Goal: Complete application form

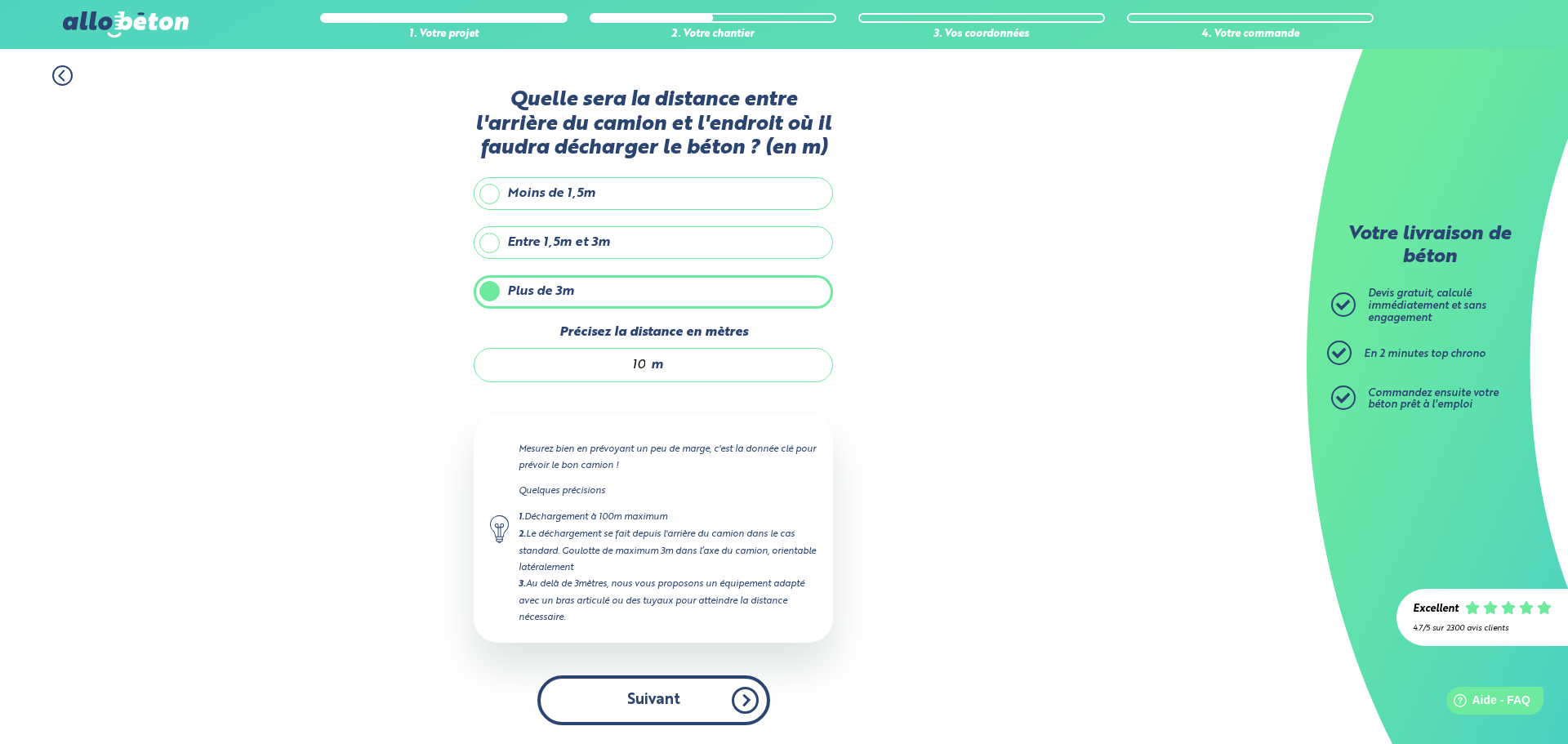
click at [651, 692] on button "Suivant" at bounding box center [653, 700] width 233 height 50
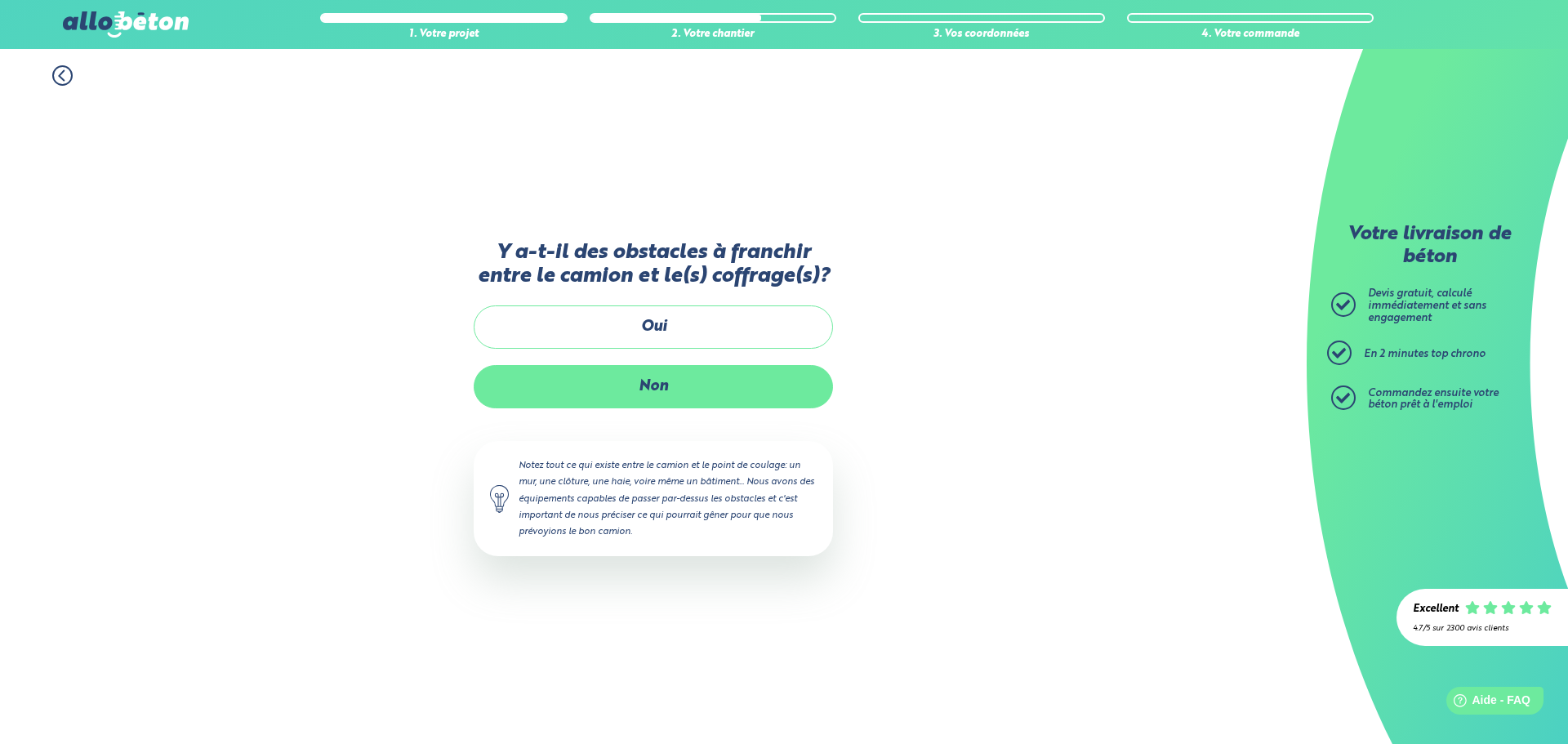
click at [686, 391] on label "Non" at bounding box center [653, 387] width 359 height 43
click at [0, 0] on input "Non" at bounding box center [0, 0] width 0 height 0
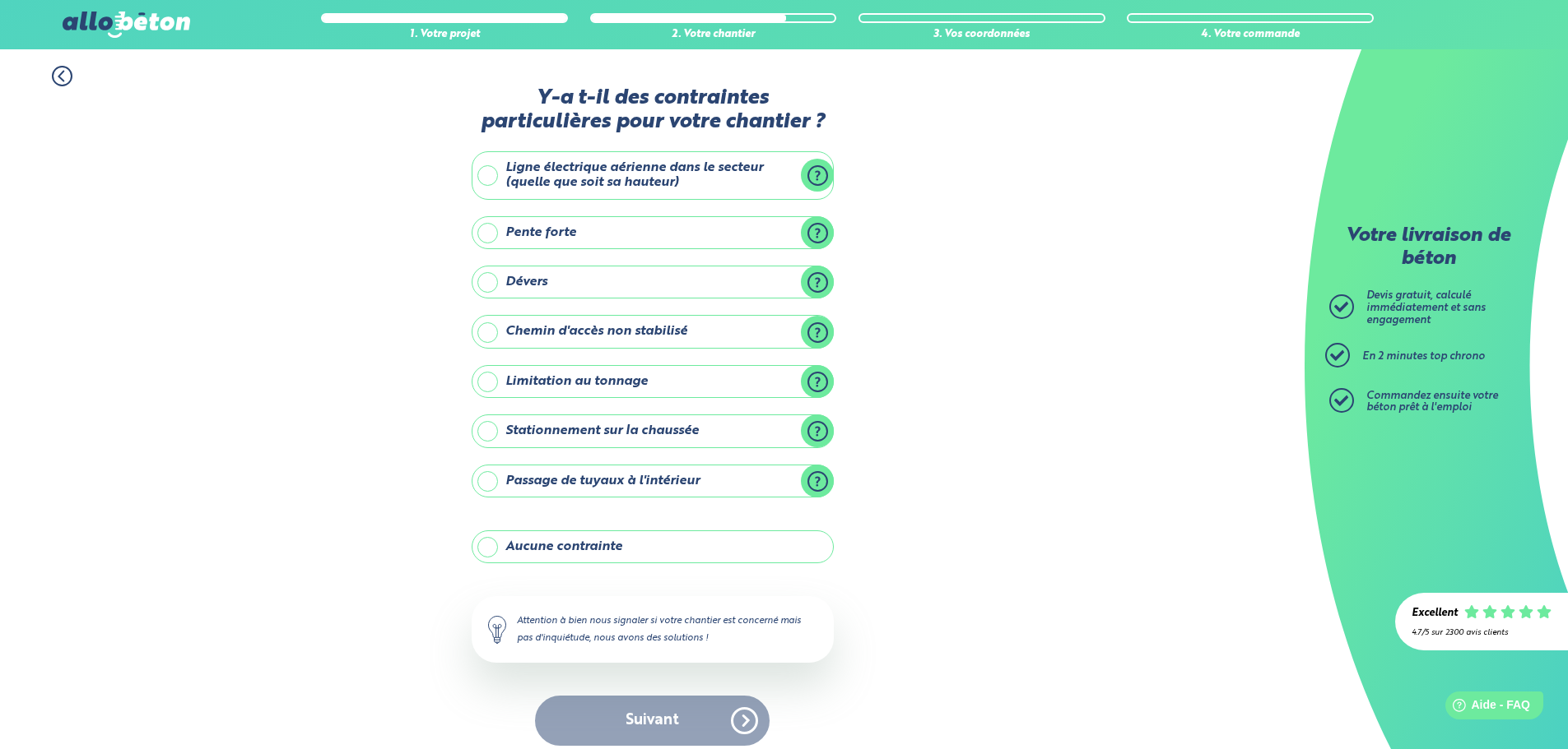
click at [606, 232] on label "Pente forte" at bounding box center [652, 233] width 362 height 33
click at [0, 0] on input "Pente forte" at bounding box center [0, 0] width 0 height 0
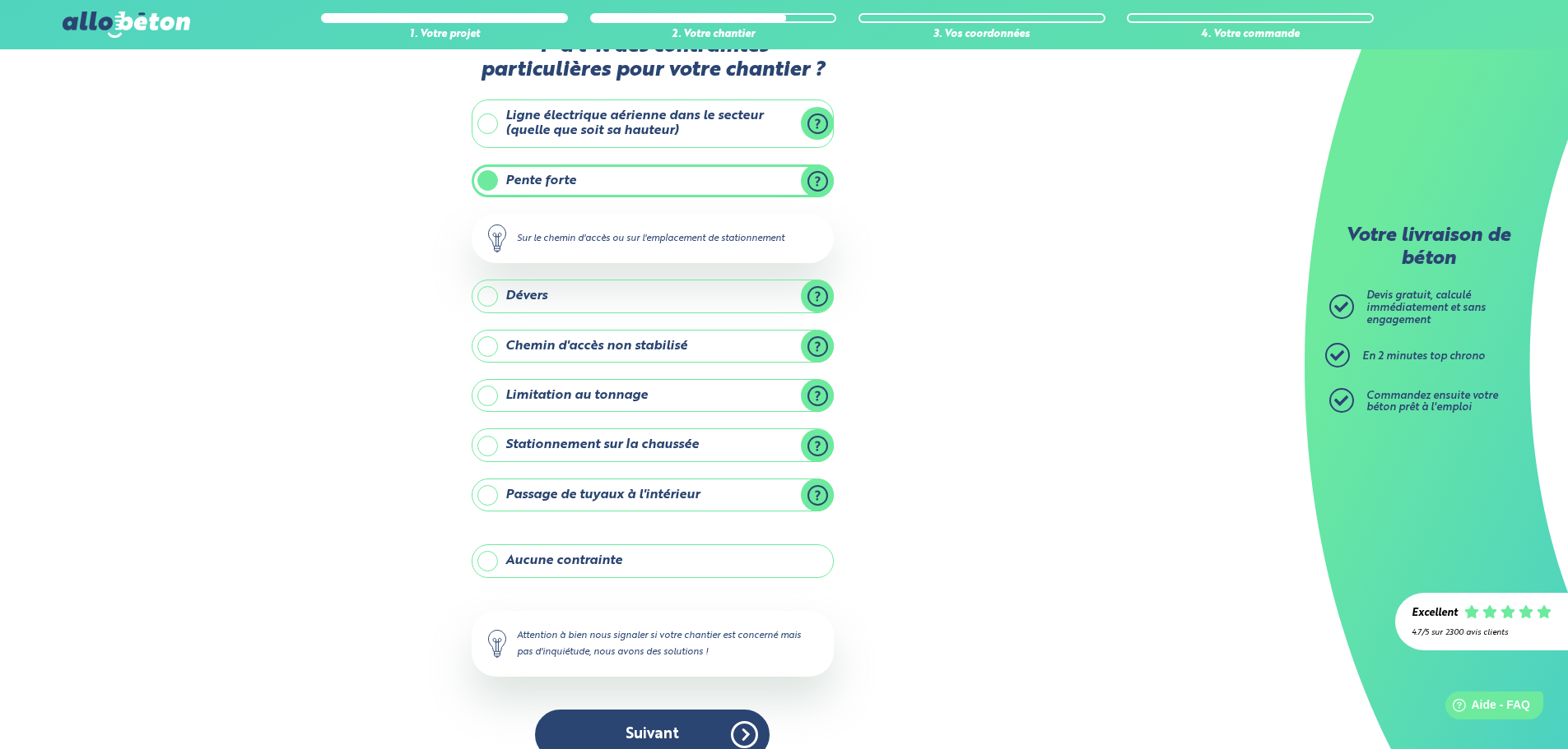
scroll to position [79, 0]
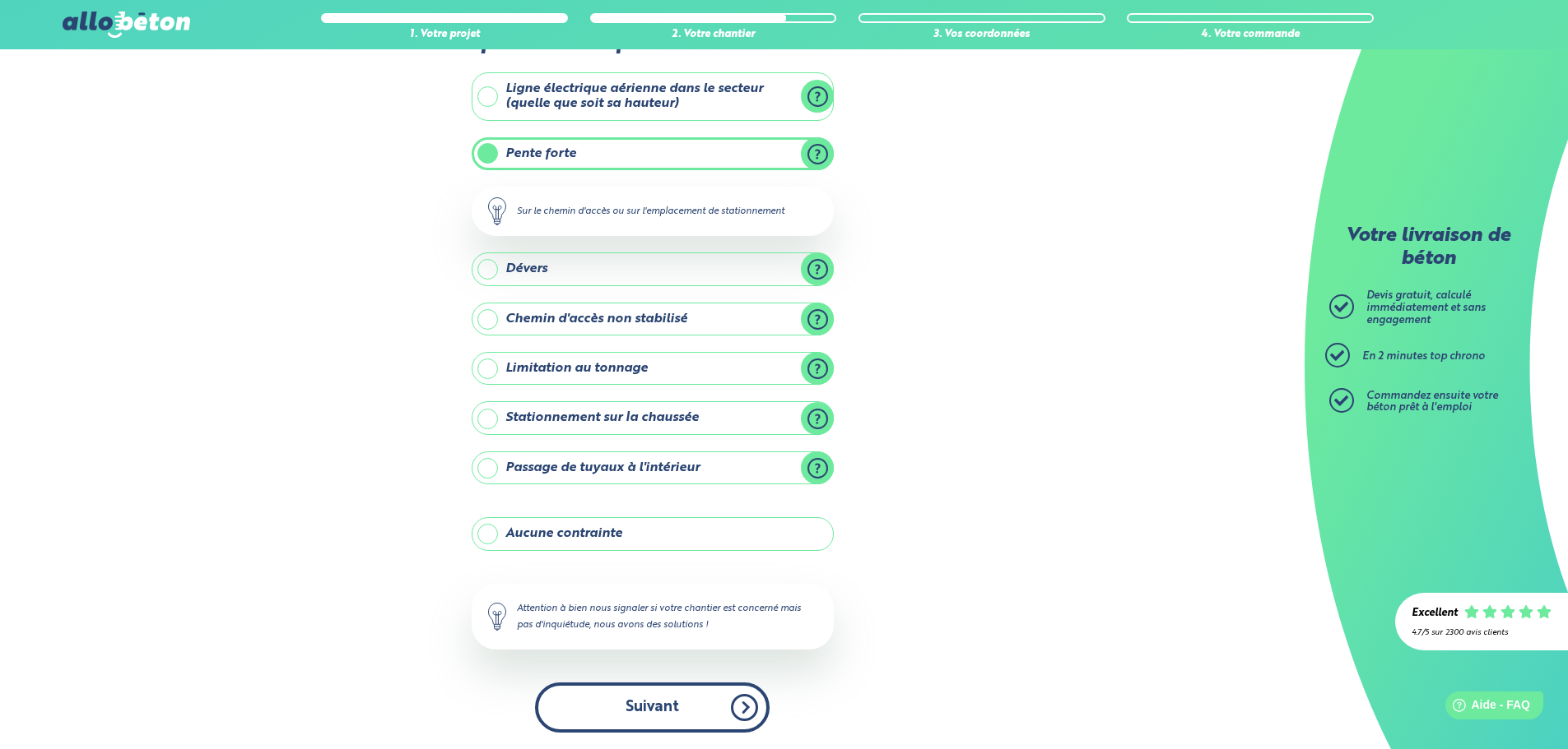
click at [682, 703] on button "Suivant" at bounding box center [652, 707] width 235 height 50
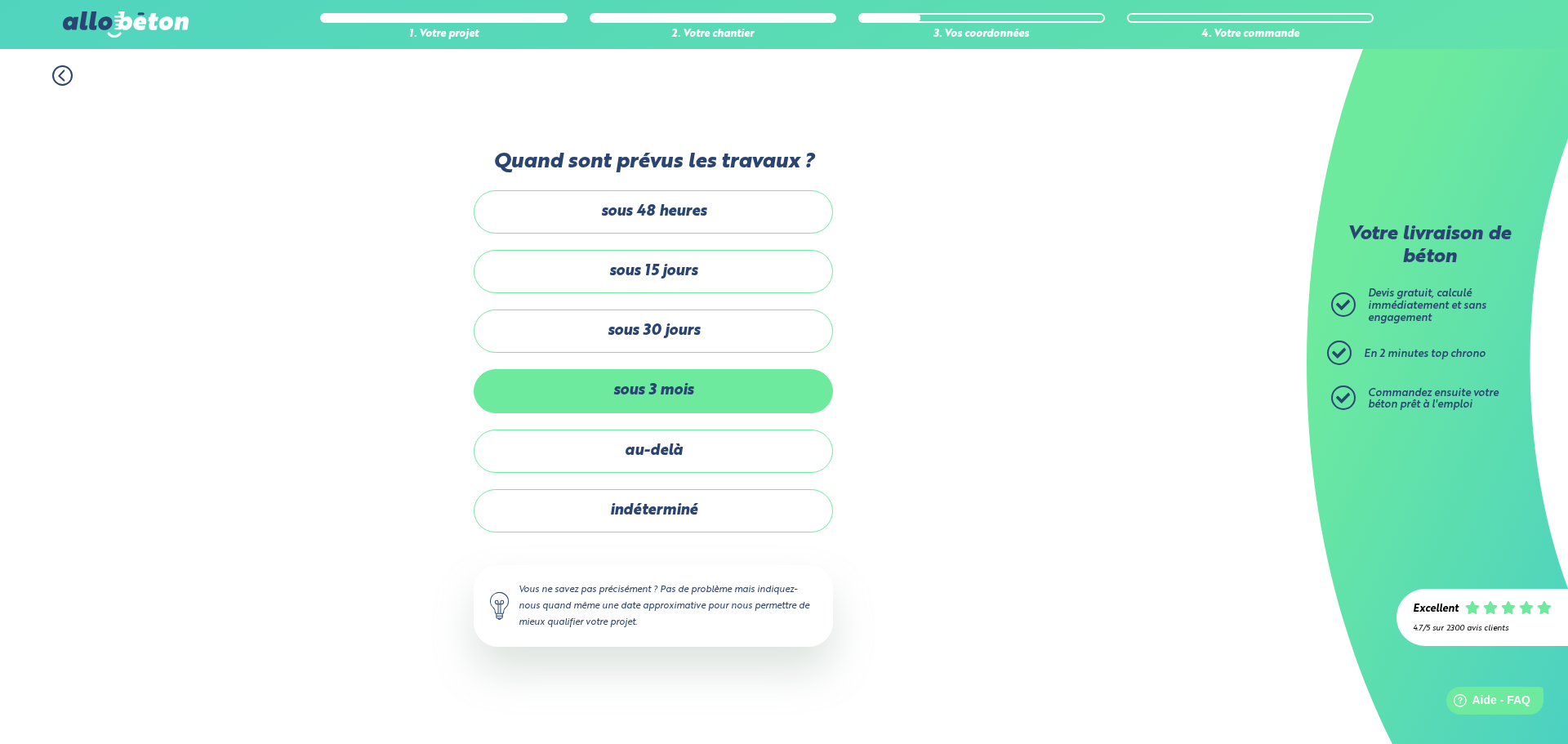
click at [659, 393] on label "sous 3 mois" at bounding box center [653, 391] width 359 height 43
click at [0, 0] on input "sous 3 mois" at bounding box center [0, 0] width 0 height 0
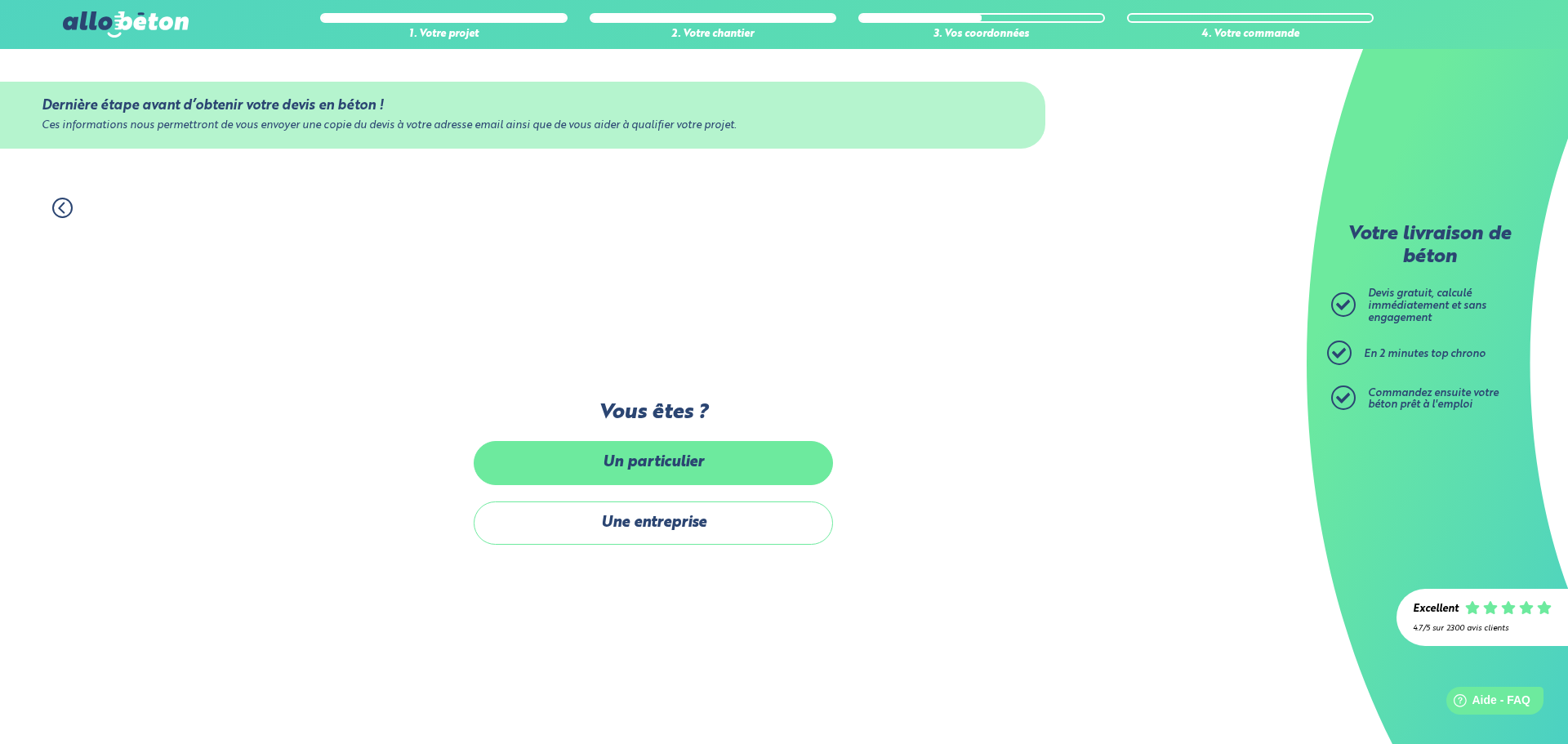
click at [736, 463] on label "Un particulier" at bounding box center [653, 463] width 359 height 43
click at [0, 0] on input "Un particulier" at bounding box center [0, 0] width 0 height 0
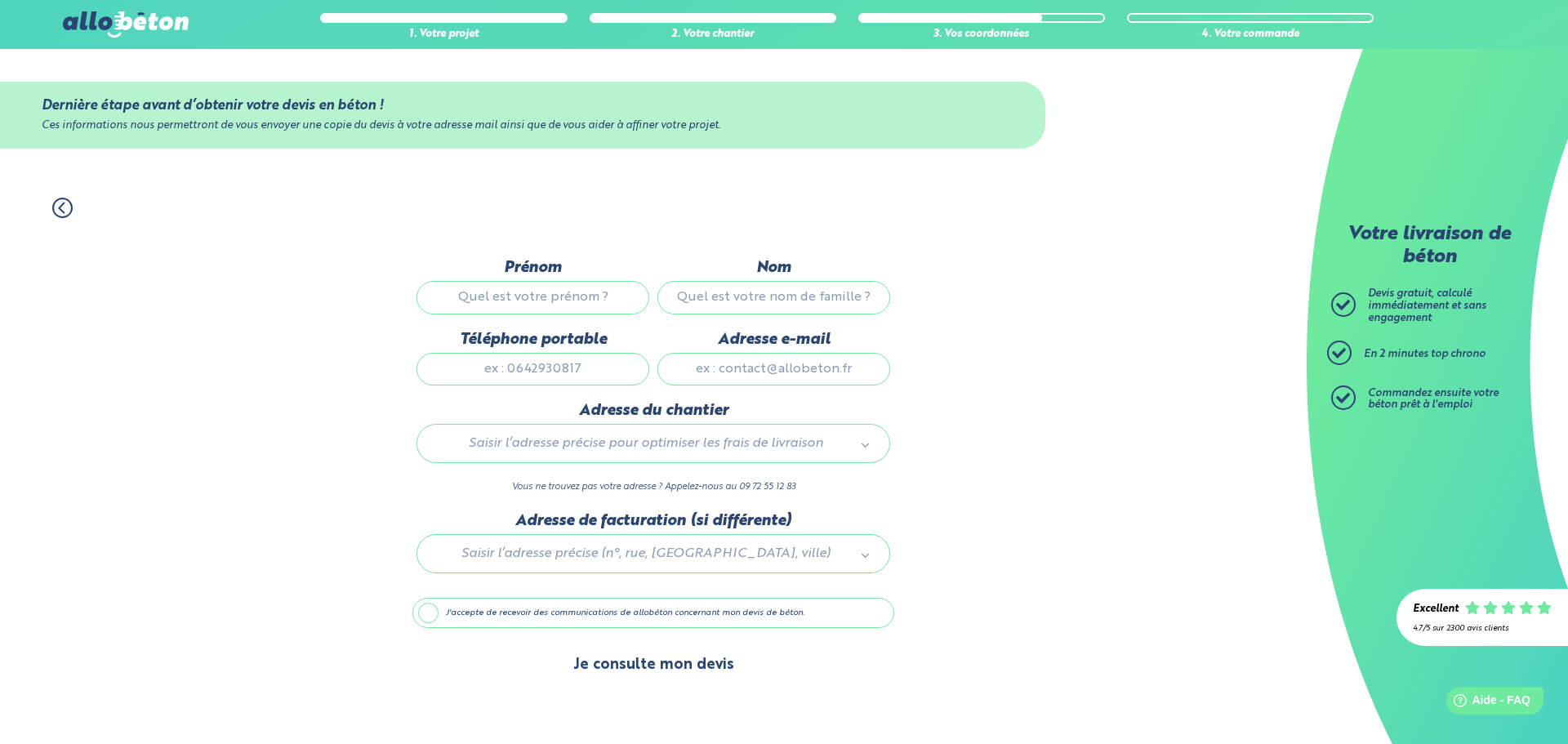
click at [635, 658] on button "Je consulte mon devis" at bounding box center [653, 665] width 193 height 41
